Goal: Information Seeking & Learning: Learn about a topic

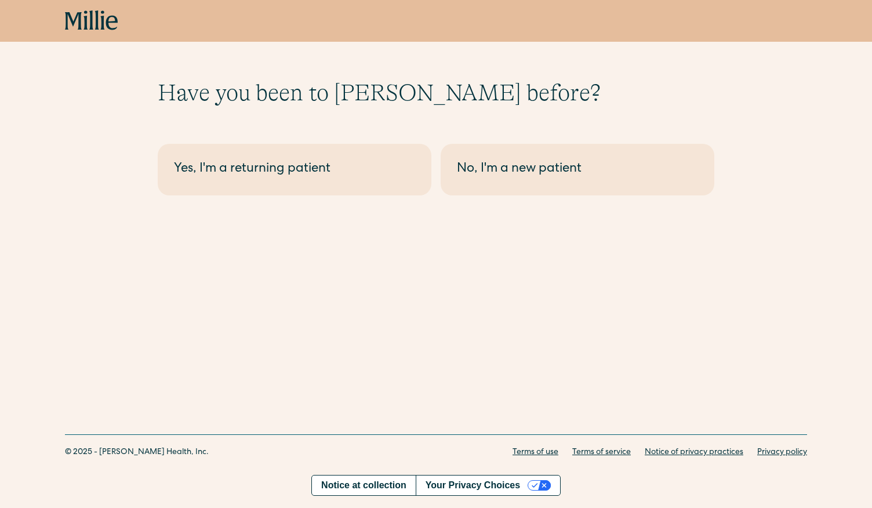
click at [85, 17] on icon at bounding box center [85, 19] width 4 height 19
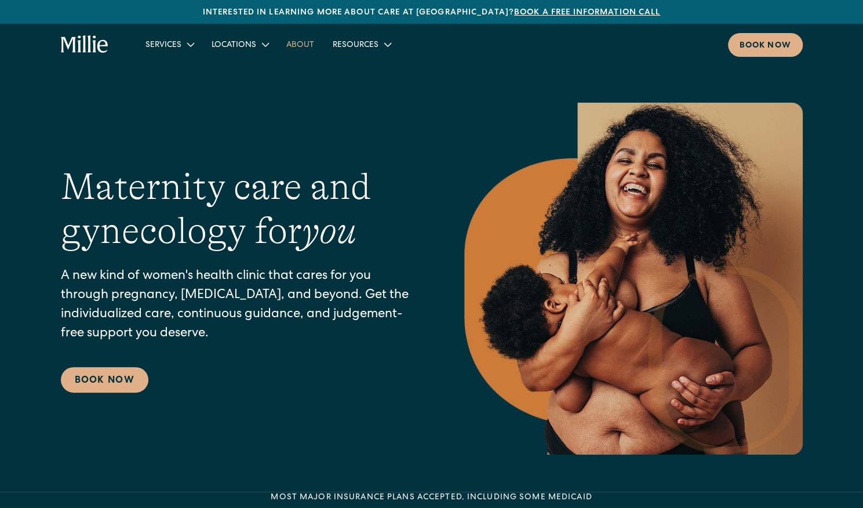
click at [313, 43] on link "About" at bounding box center [300, 44] width 46 height 19
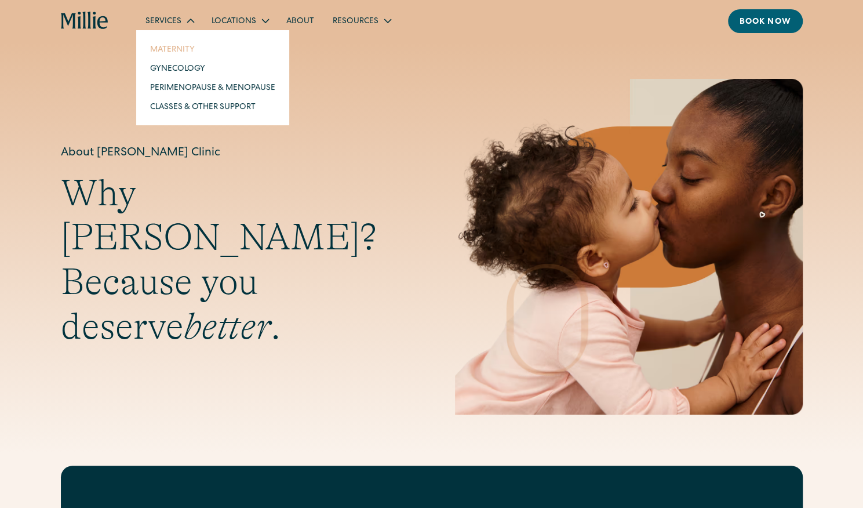
click at [163, 46] on link "Maternity" at bounding box center [213, 48] width 144 height 19
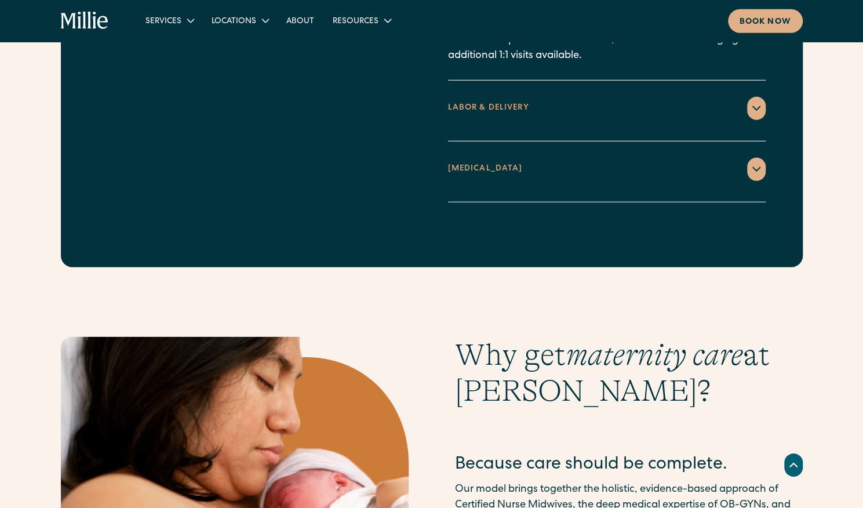
scroll to position [1739, 0]
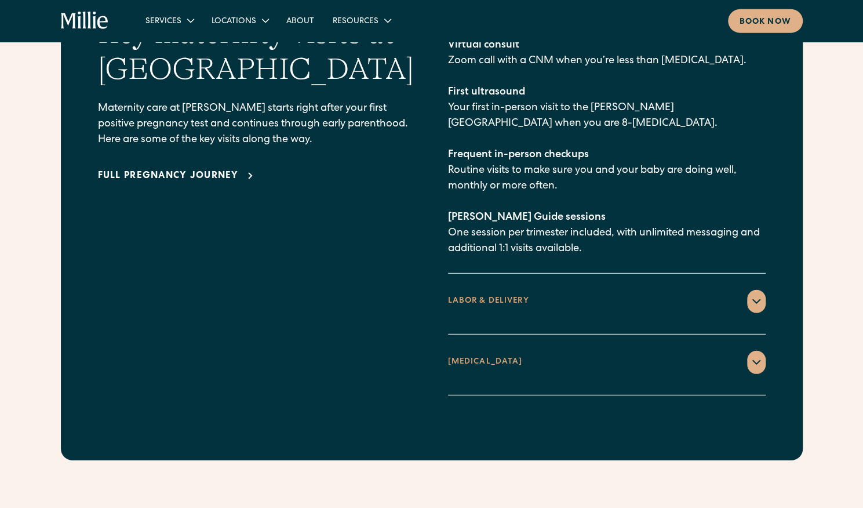
click at [249, 169] on icon at bounding box center [250, 176] width 14 height 14
click at [760, 355] on icon at bounding box center [757, 362] width 14 height 14
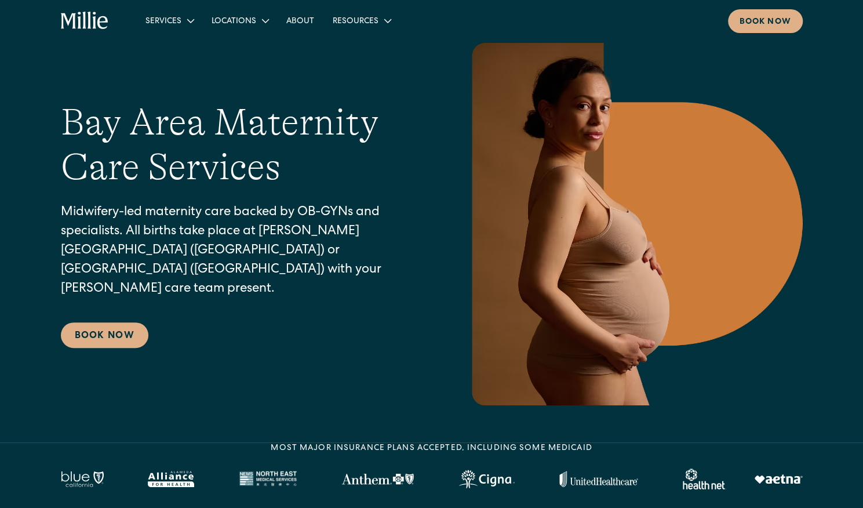
scroll to position [0, 0]
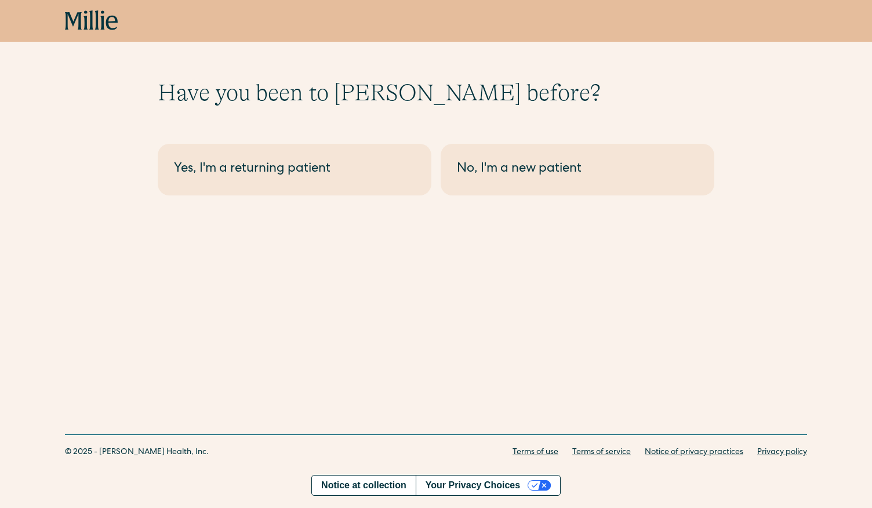
click at [104, 14] on icon at bounding box center [91, 20] width 53 height 21
